Goal: Information Seeking & Learning: Check status

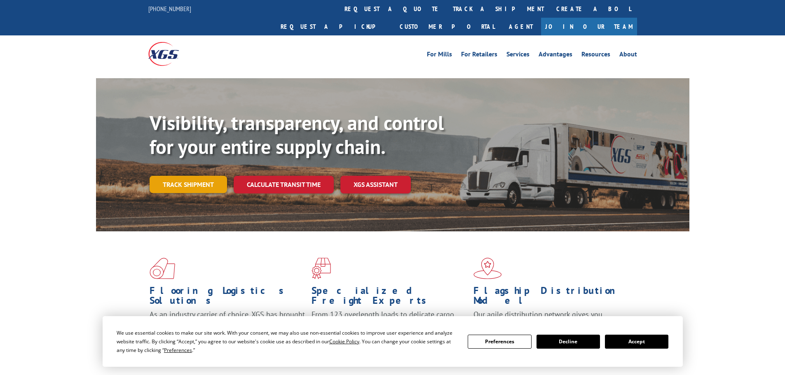
click at [166, 176] on link "Track shipment" at bounding box center [188, 184] width 77 height 17
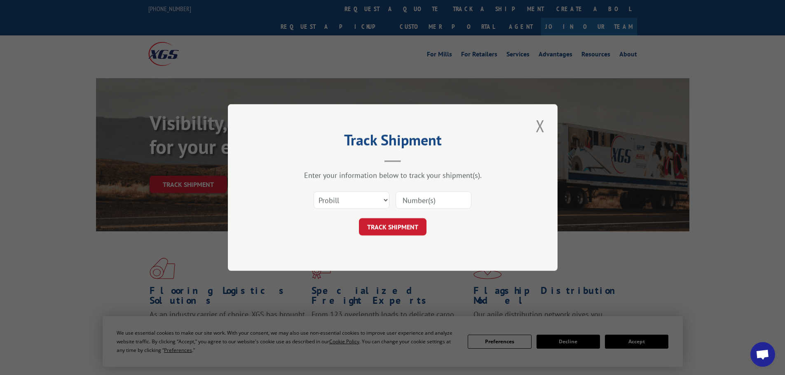
click at [442, 199] on input at bounding box center [434, 200] width 76 height 17
paste input "17535917"
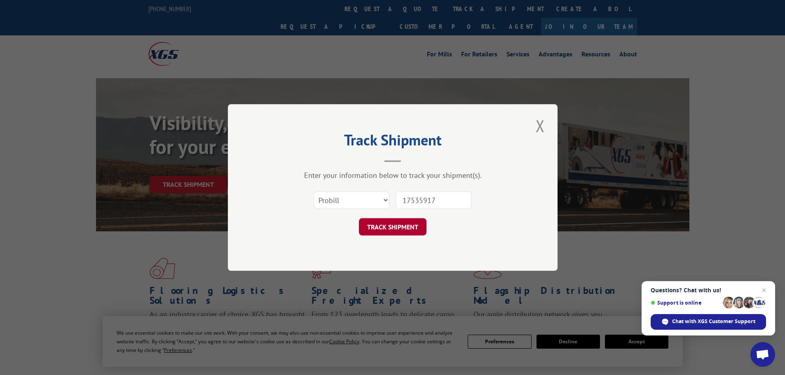
type input "17535917"
click at [399, 233] on button "TRACK SHIPMENT" at bounding box center [393, 226] width 68 height 17
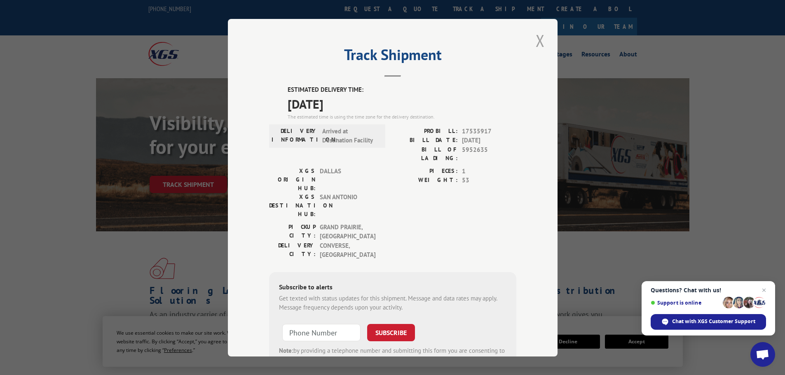
click at [542, 46] on button "Close modal" at bounding box center [540, 40] width 14 height 23
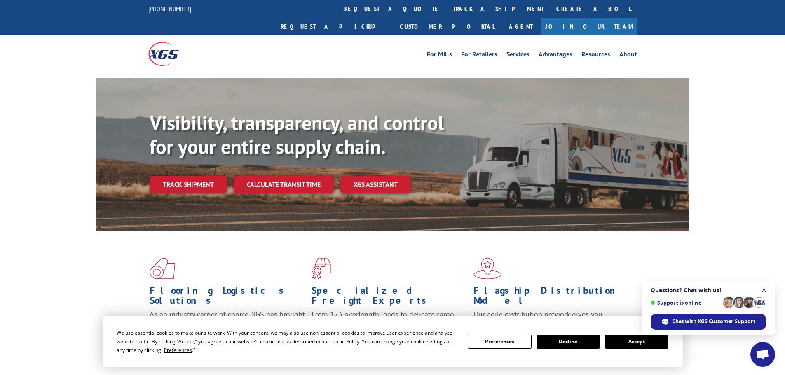
click at [766, 292] on span "Open chat" at bounding box center [764, 291] width 10 height 10
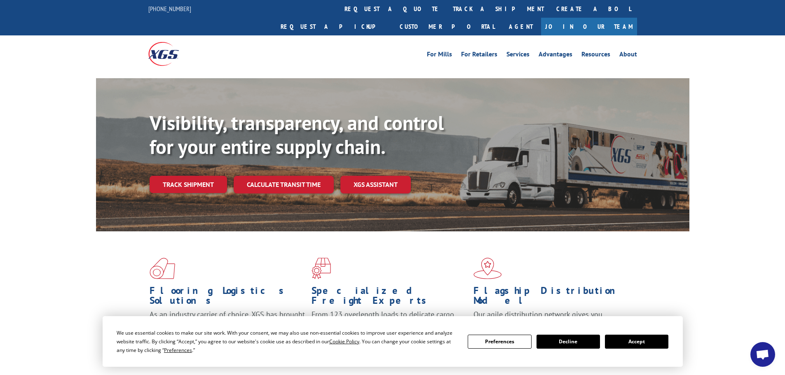
click at [751, 232] on div "Flooring Logistics Solutions As an industry carrier of choice, XGS has brought …" at bounding box center [392, 315] width 785 height 166
